Goal: Task Accomplishment & Management: Manage account settings

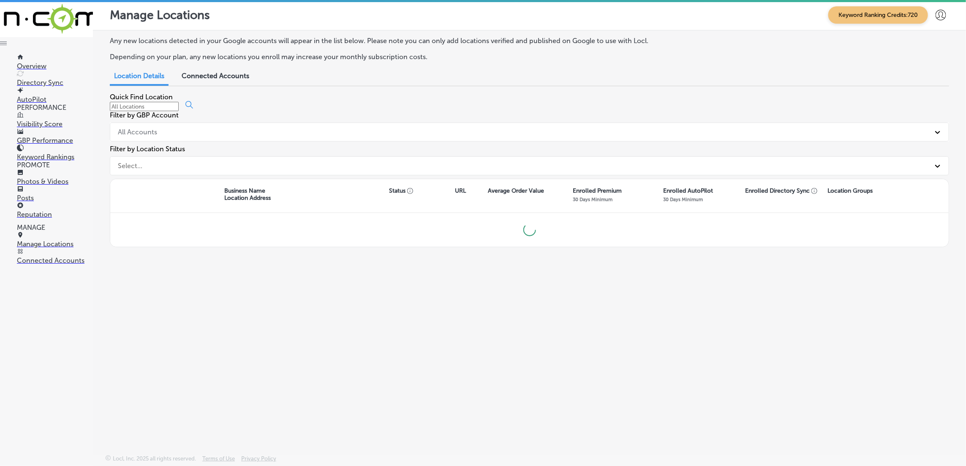
scroll to position [2, 0]
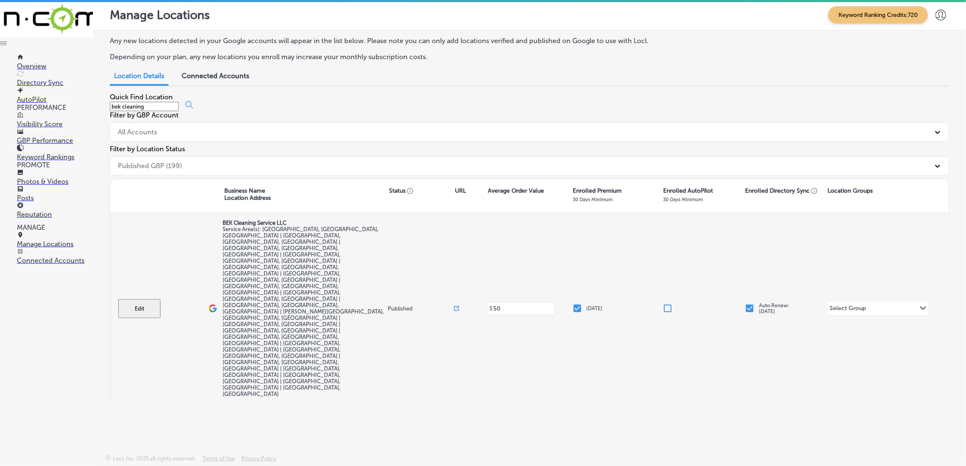
type input "bek cleaning"
click at [142, 299] on button "Edit" at bounding box center [139, 308] width 42 height 19
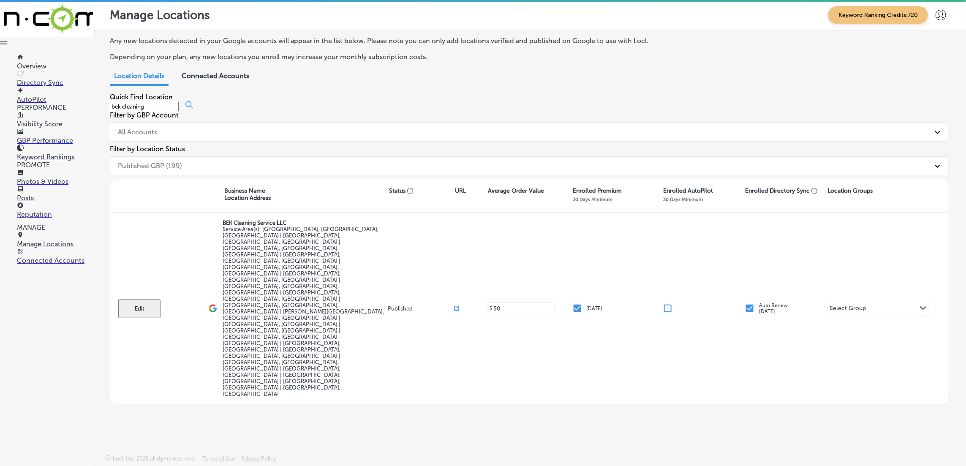
select select "US"
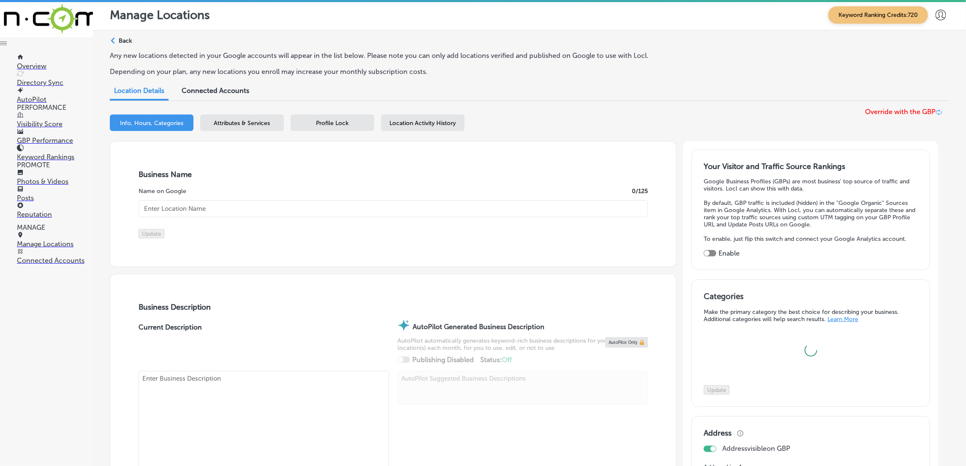
type input "BEK Cleaning Service LLC"
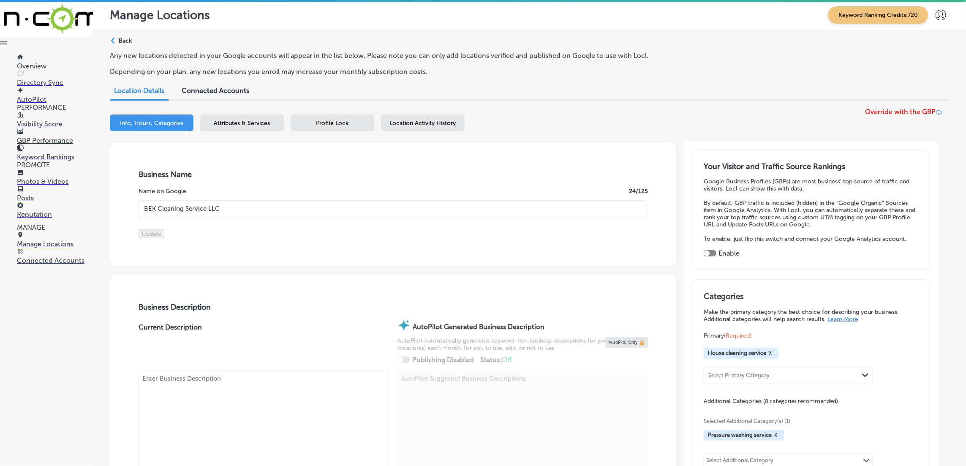
checkbox input "false"
type input "2990 Quapaw Trail"
type input "[GEOGRAPHIC_DATA]"
type input "32068"
type input "US"
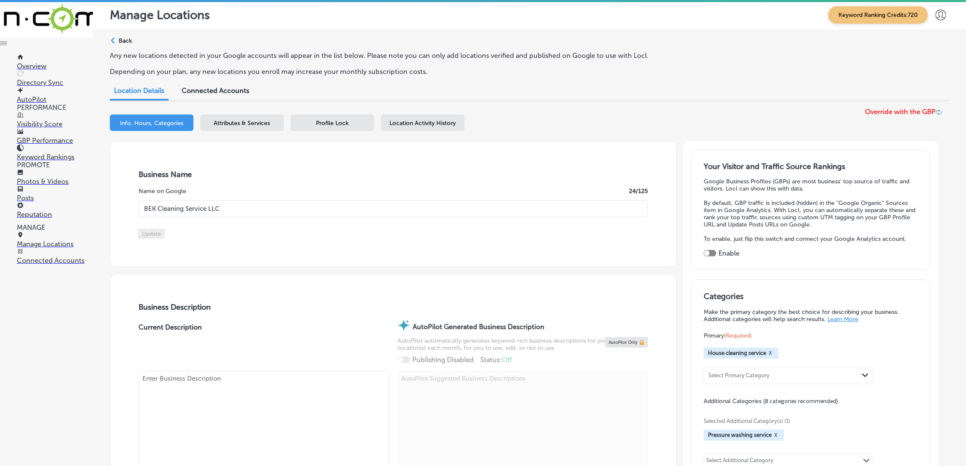
type input "[URL][DOMAIN_NAME]"
checkbox input "true"
type textarea "BEK Cleaning Service LLC, based in [GEOGRAPHIC_DATA], [GEOGRAPHIC_DATA], provid…"
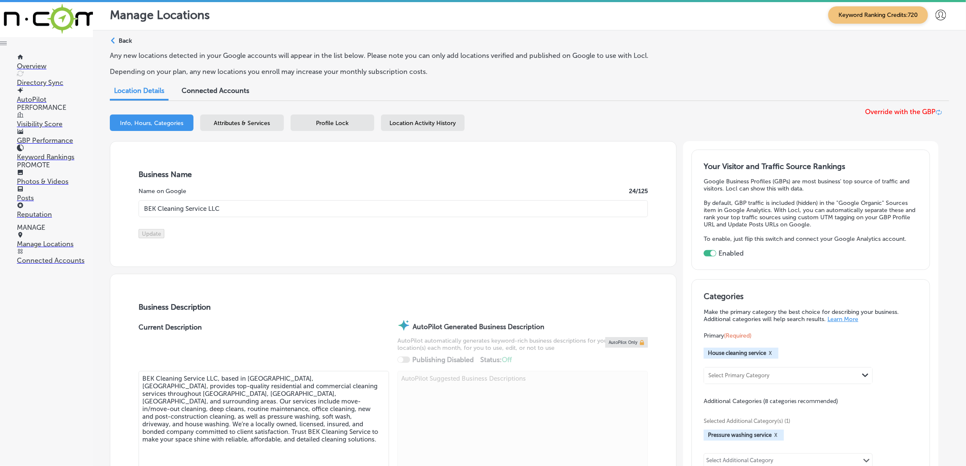
type input "[PHONE_NUMBER]"
drag, startPoint x: 281, startPoint y: 209, endPoint x: 110, endPoint y: 213, distance: 171.6
click at [110, 213] on div "Business Name Name on Google 24 /125 BEK Cleaning Service LLC Update" at bounding box center [393, 204] width 567 height 126
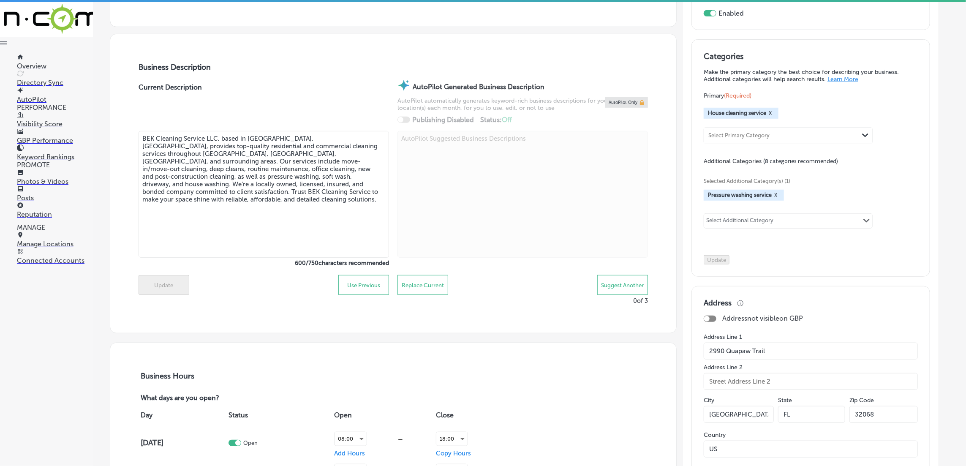
scroll to position [264, 0]
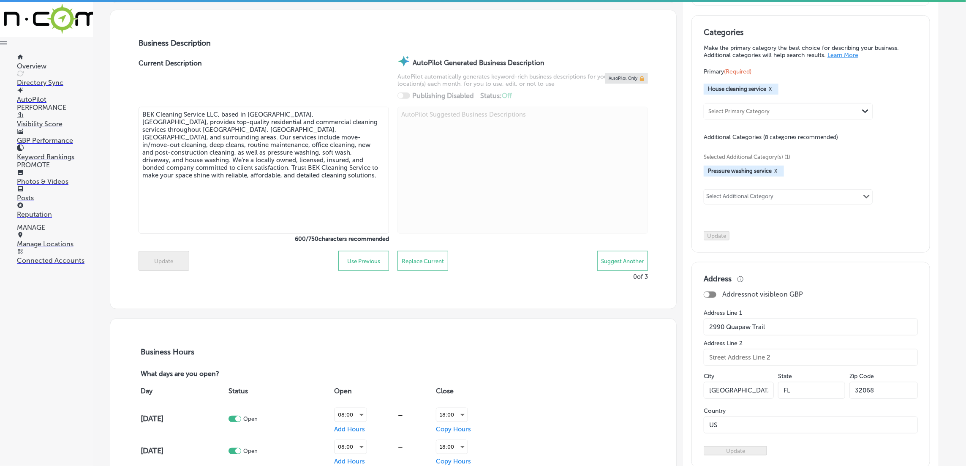
click at [785, 335] on input "2990 Quapaw Trail" at bounding box center [811, 327] width 214 height 17
click at [725, 396] on input "[GEOGRAPHIC_DATA]" at bounding box center [739, 390] width 70 height 17
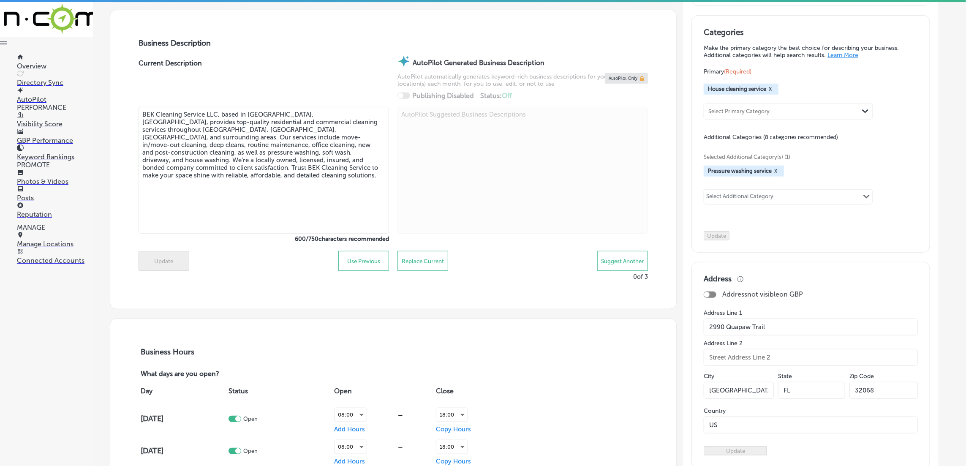
click at [725, 396] on input "[GEOGRAPHIC_DATA]" at bounding box center [739, 390] width 70 height 17
click at [873, 399] on input "32068" at bounding box center [884, 390] width 68 height 17
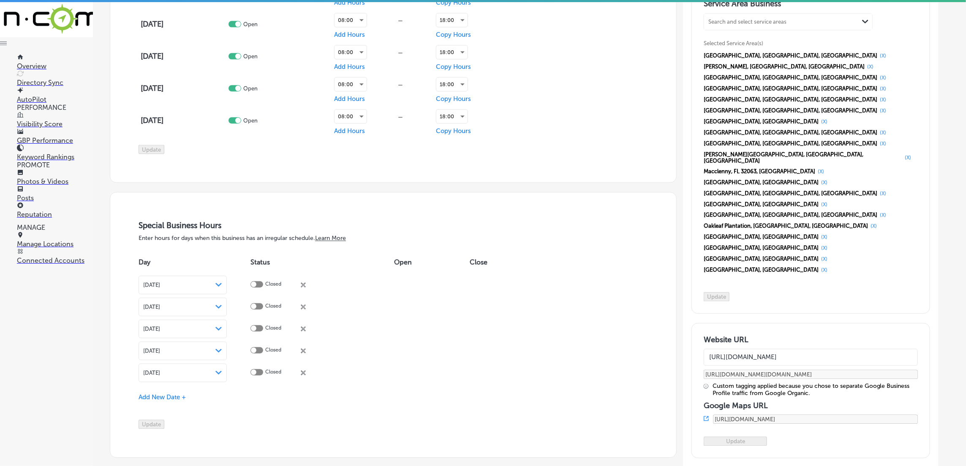
scroll to position [845, 0]
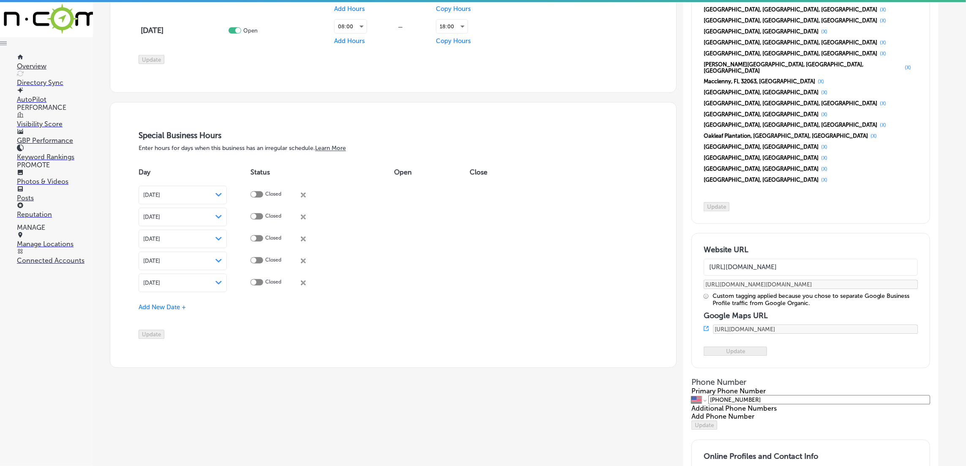
drag, startPoint x: 778, startPoint y: 358, endPoint x: 727, endPoint y: 361, distance: 51.6
click at [727, 395] on div "International [GEOGRAPHIC_DATA] [GEOGRAPHIC_DATA] [GEOGRAPHIC_DATA] [GEOGRAPHIC…" at bounding box center [811, 399] width 239 height 9
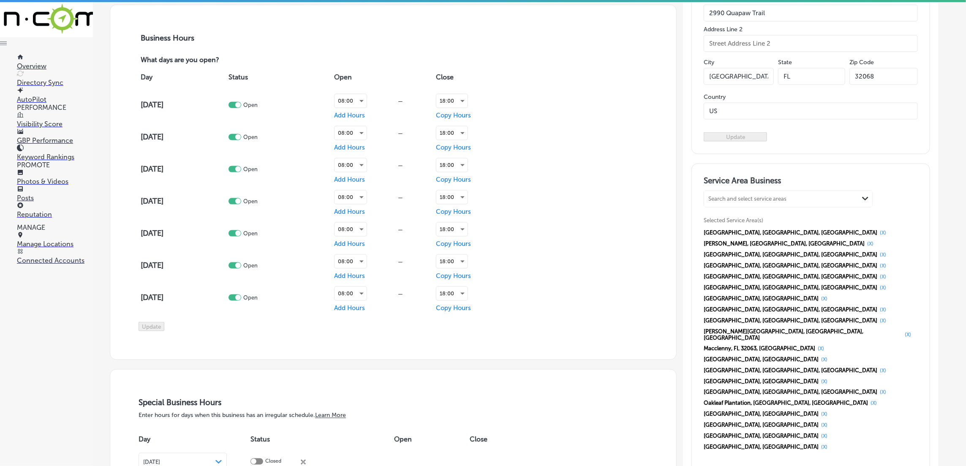
scroll to position [581, 0]
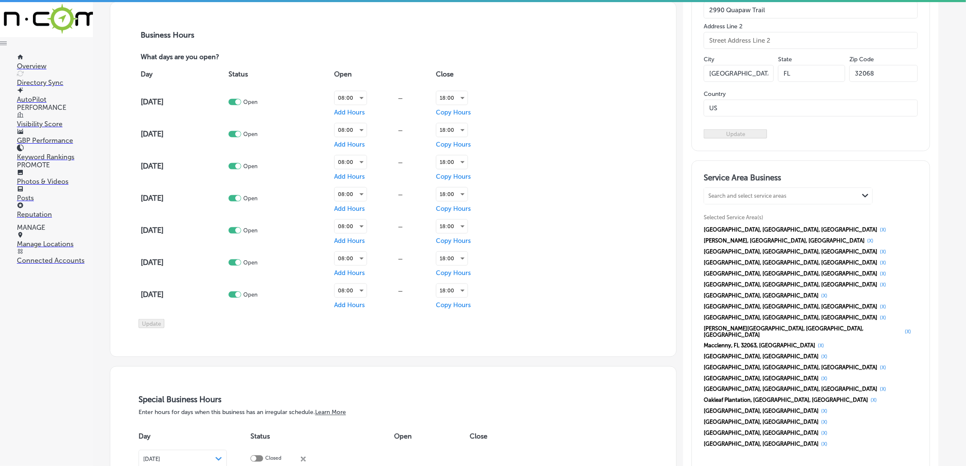
click at [43, 183] on p "Photos & Videos" at bounding box center [55, 181] width 76 height 8
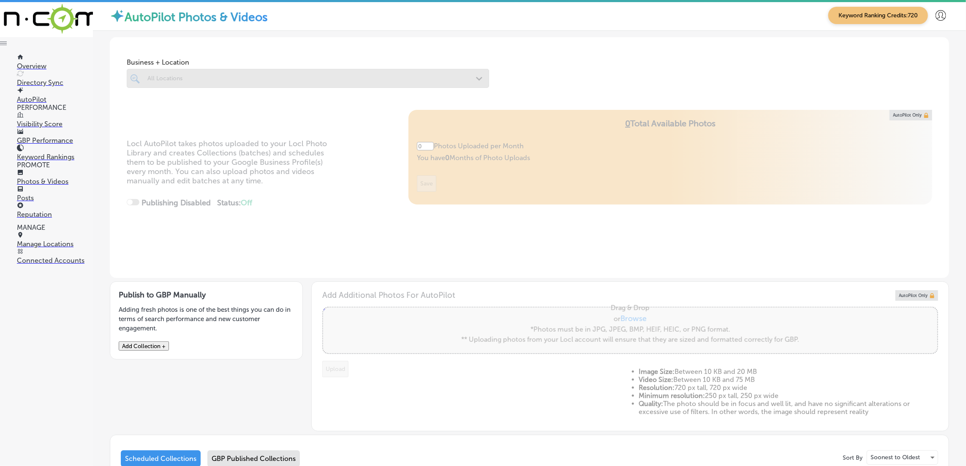
type input "5"
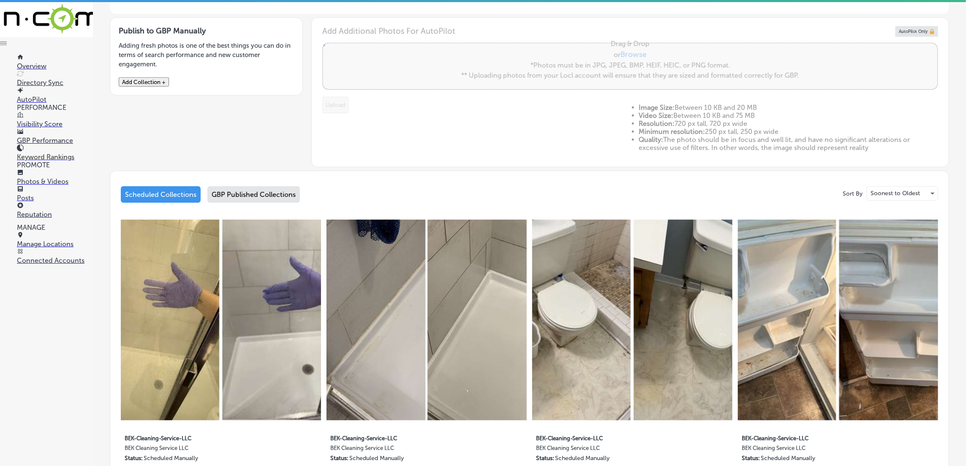
click at [274, 194] on div "GBP Published Collections" at bounding box center [253, 194] width 93 height 16
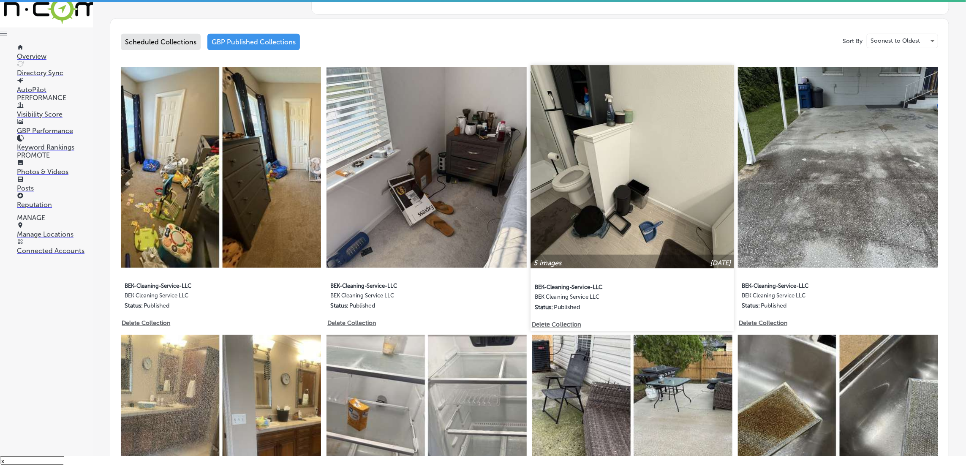
scroll to position [422, 0]
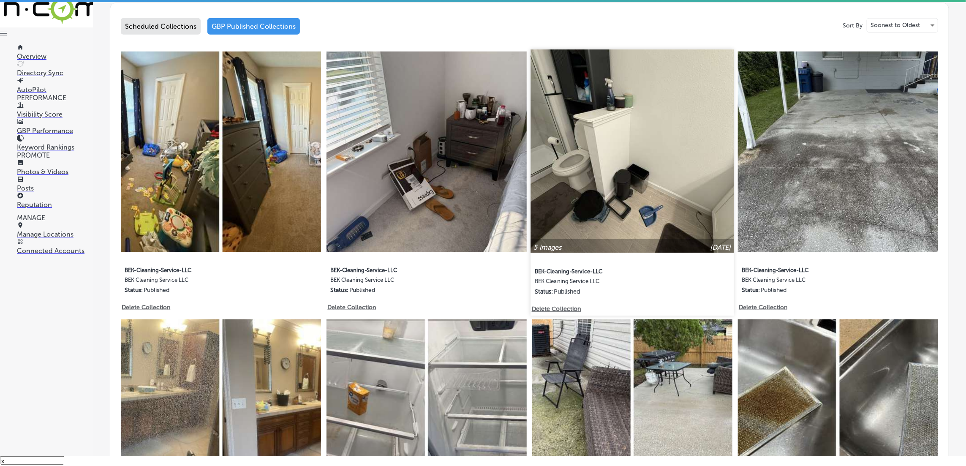
click at [614, 203] on img at bounding box center [632, 151] width 203 height 203
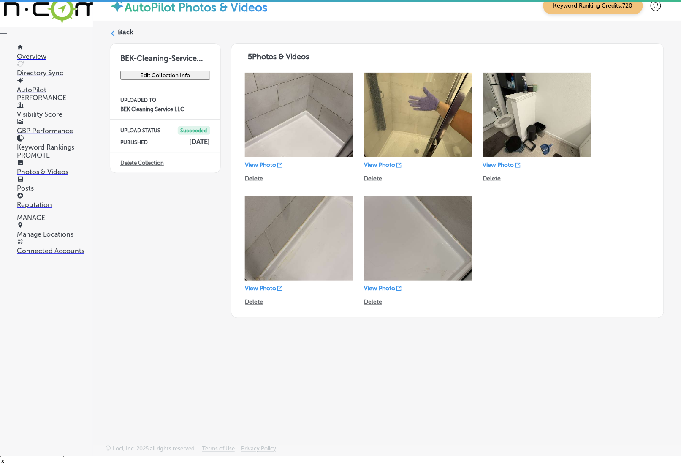
click at [116, 29] on div "Back" at bounding box center [387, 35] width 555 height 16
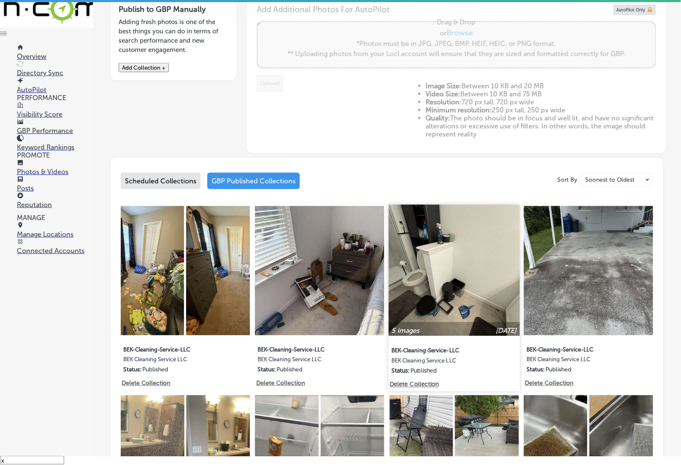
scroll to position [264, 0]
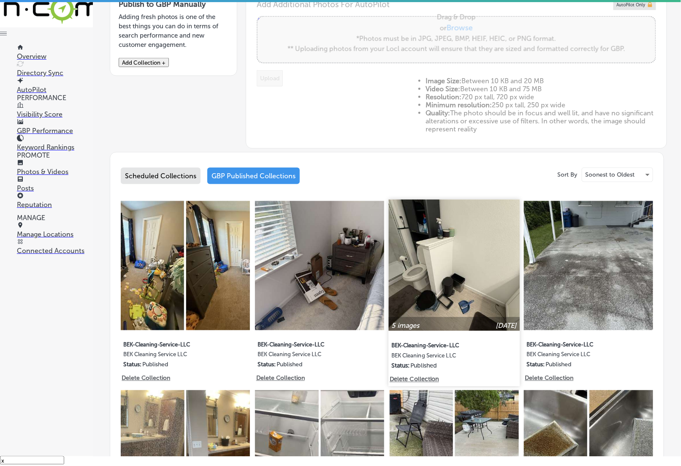
type input "5"
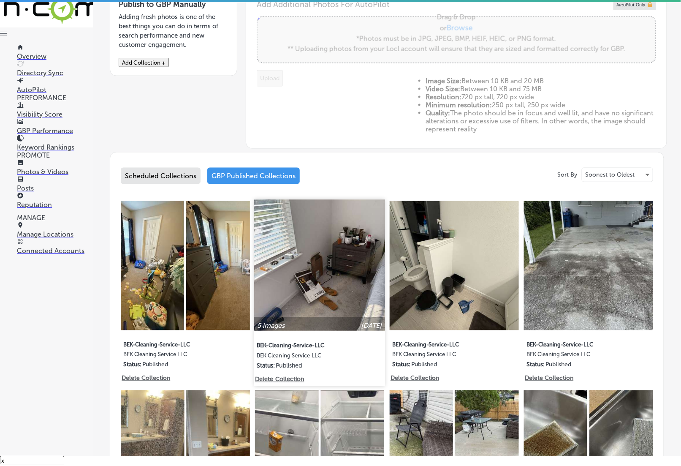
click at [341, 292] on img at bounding box center [319, 265] width 131 height 131
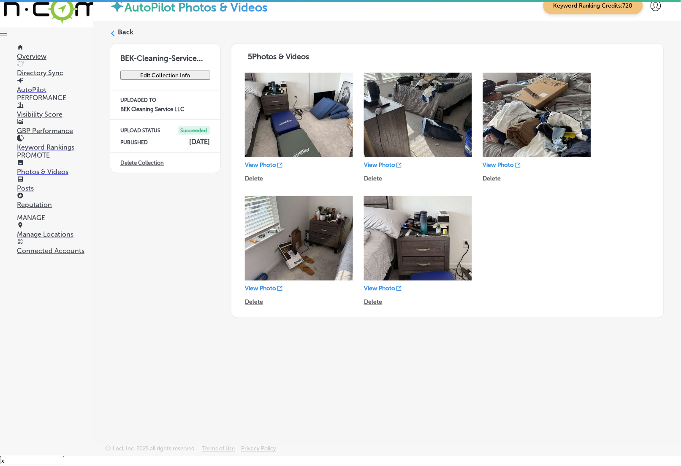
click at [113, 33] on icon at bounding box center [113, 33] width 6 height 6
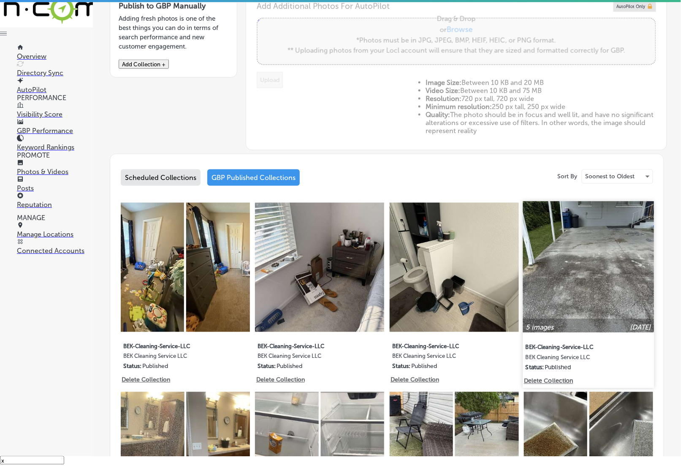
scroll to position [264, 0]
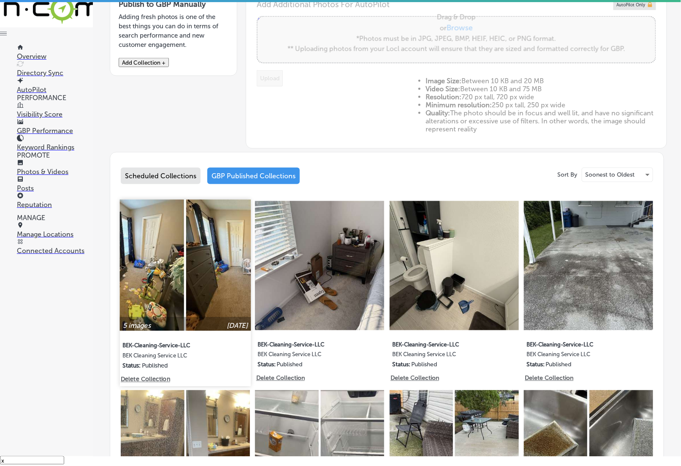
type input "5"
click at [206, 285] on img at bounding box center [185, 265] width 131 height 131
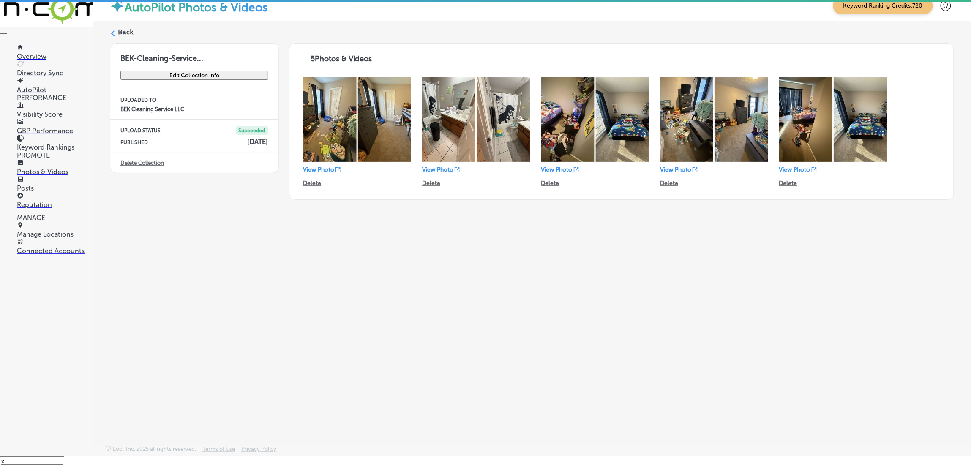
click at [59, 238] on p "Manage Locations" at bounding box center [55, 234] width 76 height 8
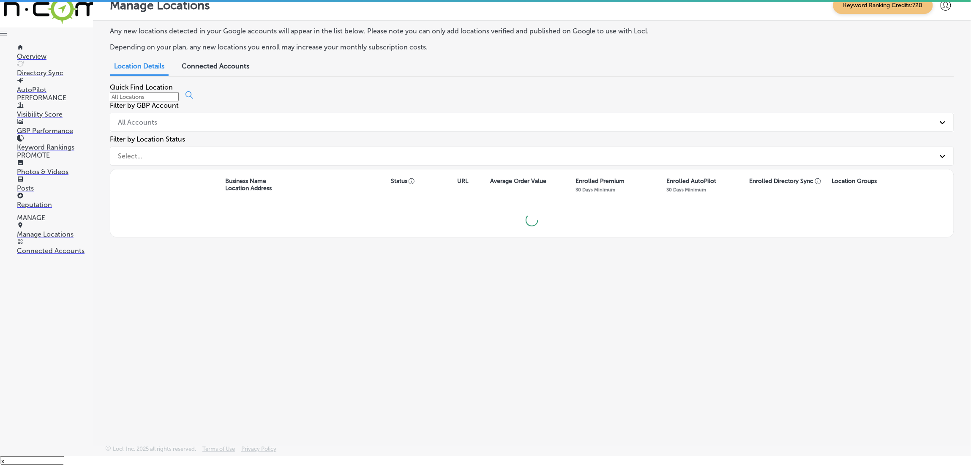
click at [179, 101] on input at bounding box center [144, 96] width 69 height 9
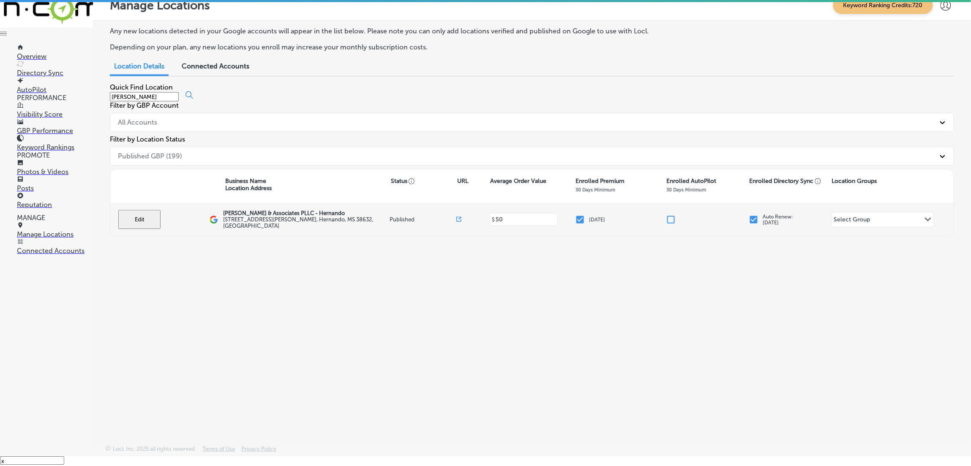
type input "[PERSON_NAME]"
click at [136, 210] on button "Edit" at bounding box center [139, 219] width 42 height 19
select select "US"
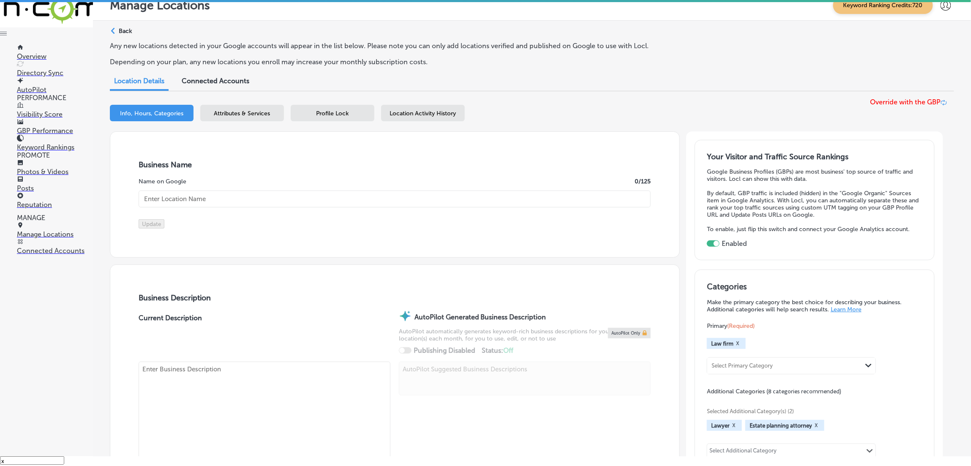
checkbox input "true"
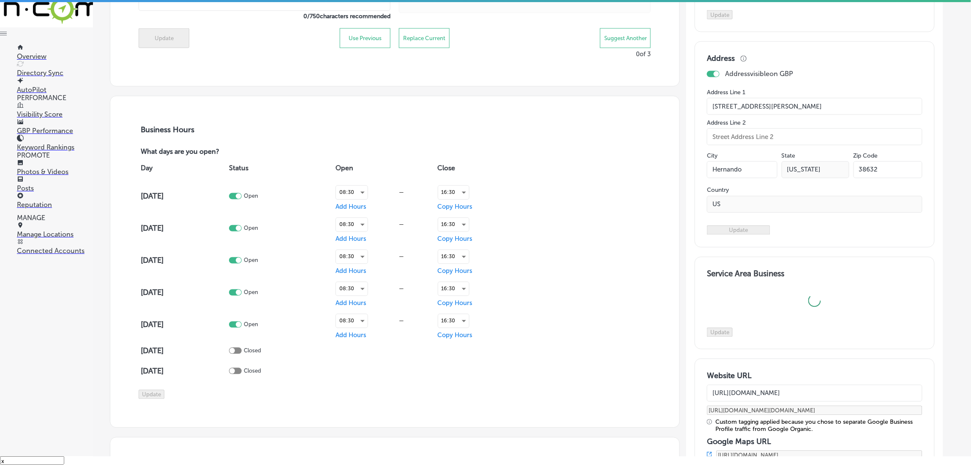
type input "[PERSON_NAME] & Associates PLLC - Hernando"
type textarea "[PERSON_NAME] & Associates is a trusted law firm located in [GEOGRAPHIC_DATA], …"
type input "[STREET_ADDRESS][PERSON_NAME]"
type input "Hernando"
type input "38632"
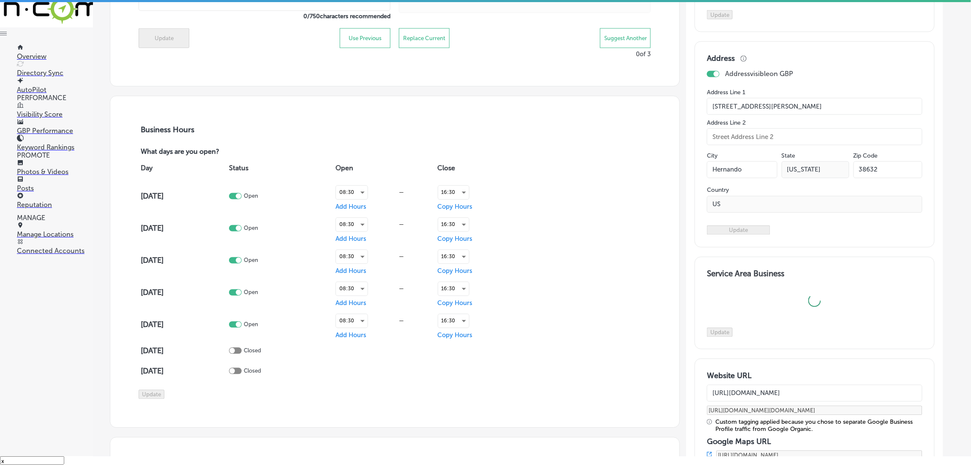
type input "US"
type input "[URL][DOMAIN_NAME]"
type input "[PHONE_NUMBER]"
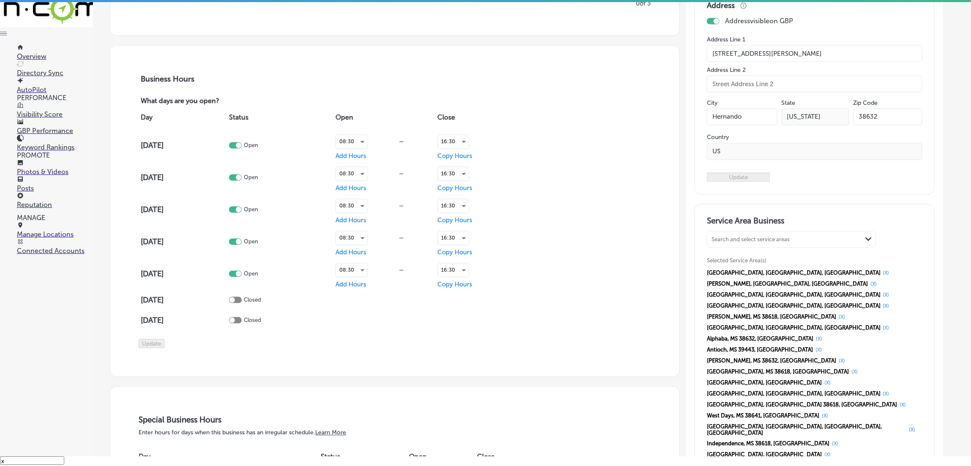
scroll to position [581, 0]
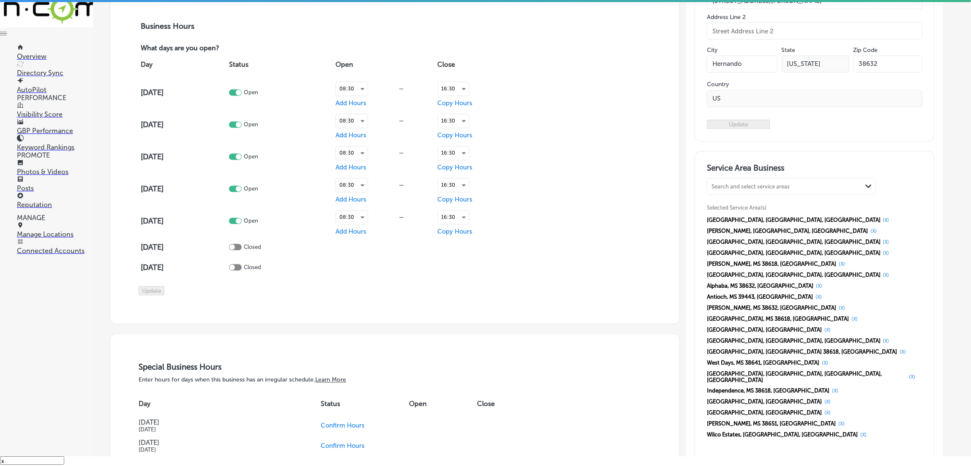
click at [49, 134] on p "GBP Performance" at bounding box center [55, 131] width 76 height 8
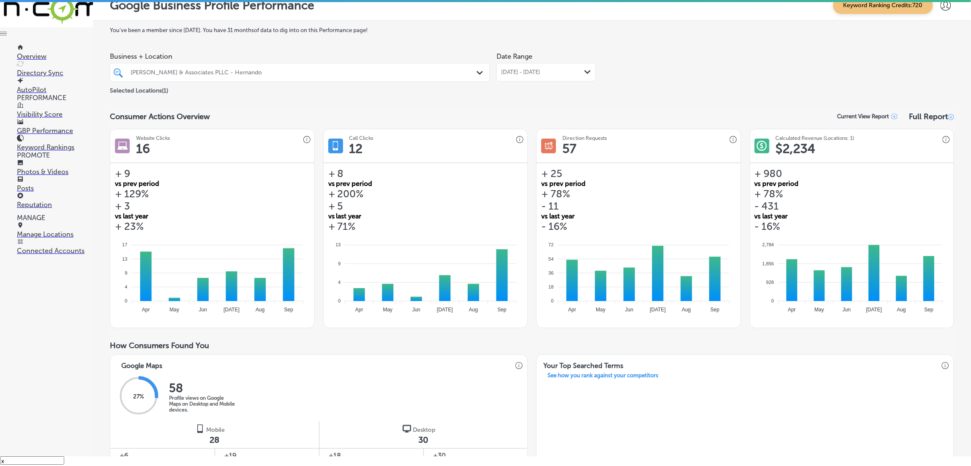
drag, startPoint x: 583, startPoint y: 77, endPoint x: 548, endPoint y: 82, distance: 36.2
click at [583, 77] on div "[DATE] - [DATE] Path Created with Sketch." at bounding box center [545, 72] width 99 height 19
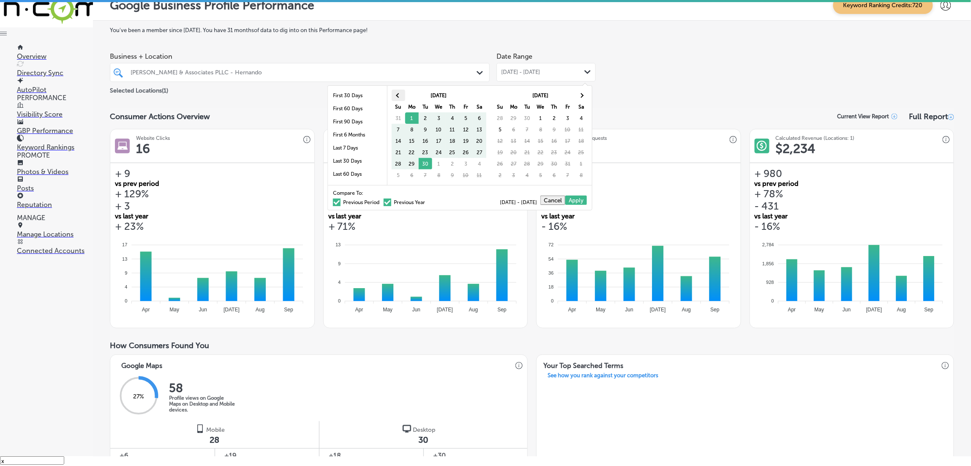
click at [397, 96] on span at bounding box center [398, 95] width 5 height 5
click at [583, 96] on th at bounding box center [582, 95] width 14 height 11
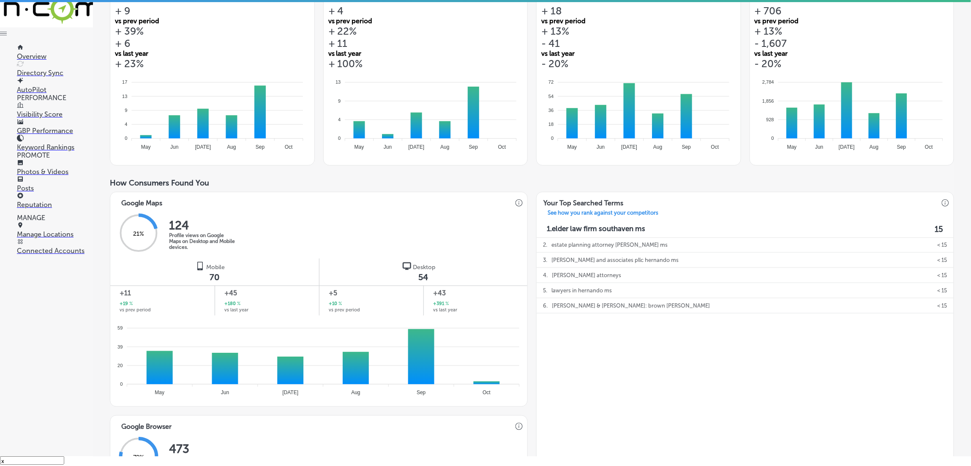
scroll to position [158, 0]
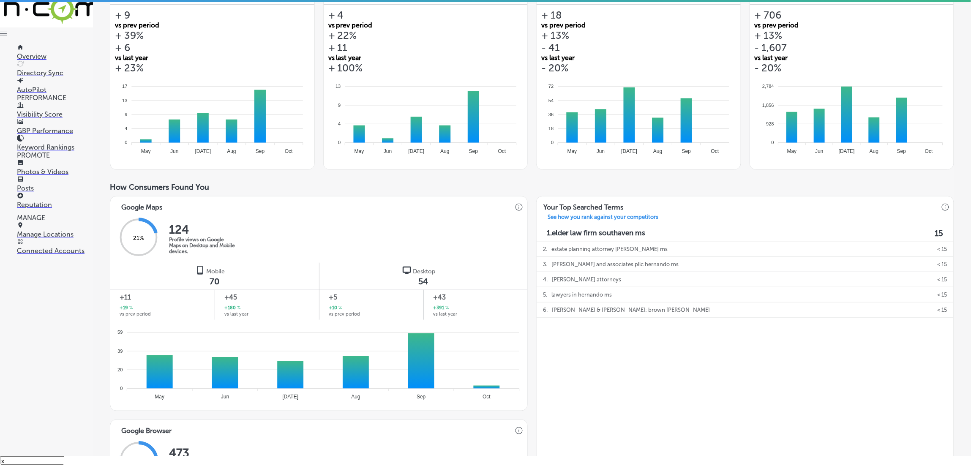
click at [625, 400] on div "2 . estate planning attorney [PERSON_NAME] ms < 15 3 . [PERSON_NAME] and associ…" at bounding box center [745, 436] width 417 height 388
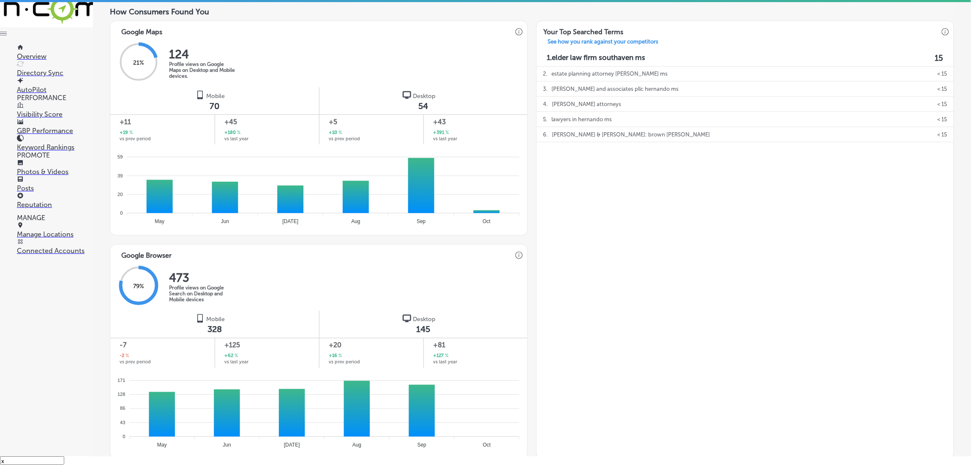
scroll to position [422, 0]
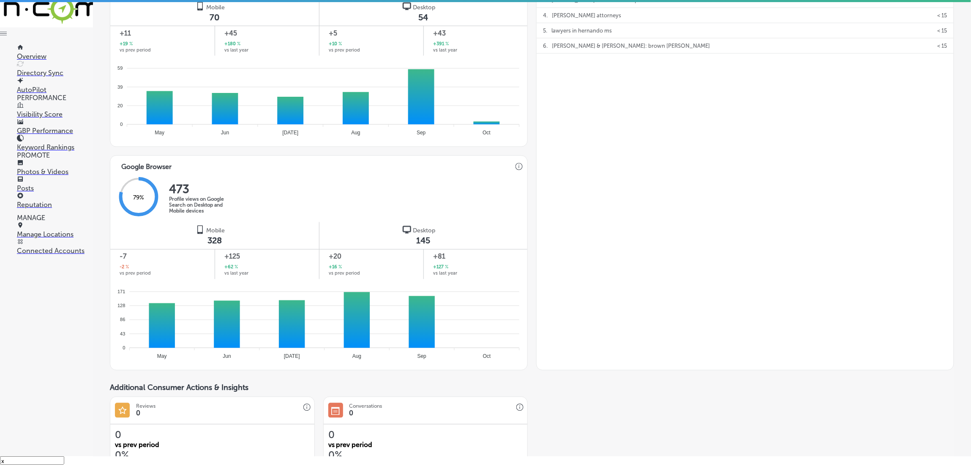
click at [684, 269] on div "2 . estate planning attorney [PERSON_NAME] ms < 15 3 . [PERSON_NAME] and associ…" at bounding box center [745, 172] width 417 height 388
